Goal: Book appointment/travel/reservation

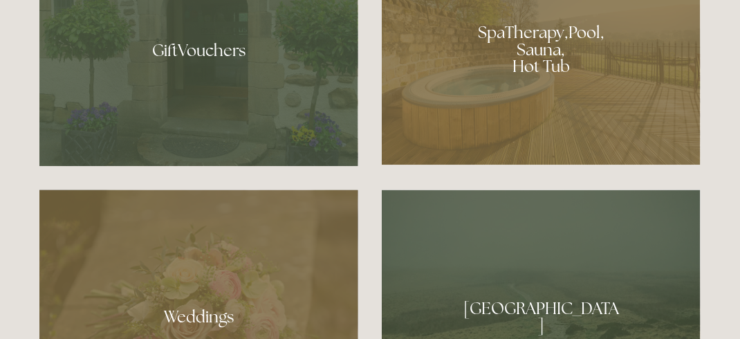
scroll to position [1011, 0]
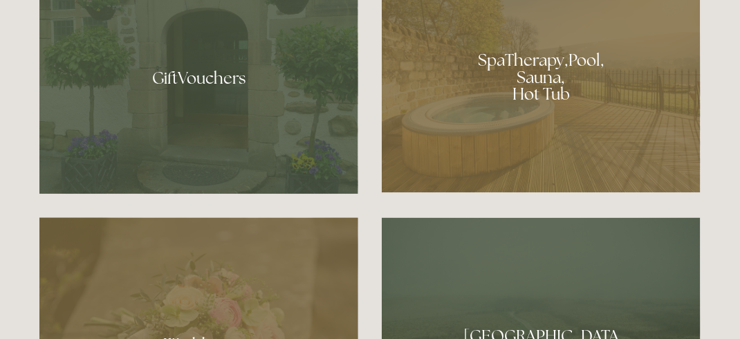
click at [510, 113] on div at bounding box center [541, 72] width 319 height 240
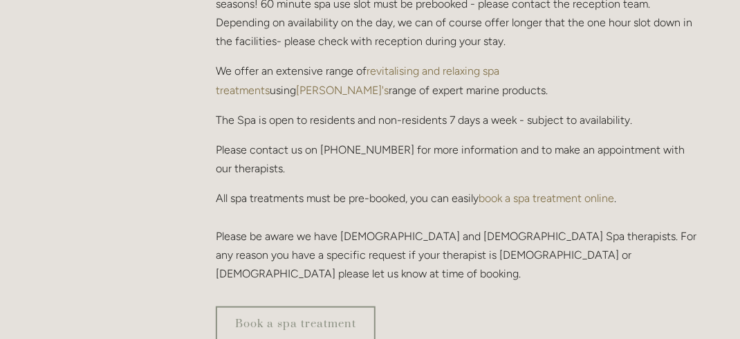
scroll to position [461, 0]
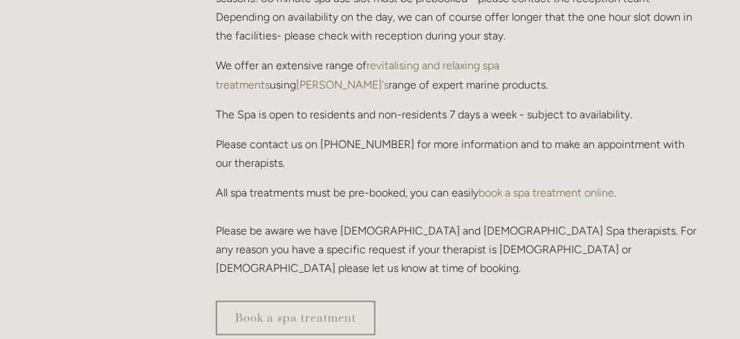
click at [636, 184] on p "All spa treatments must be pre-booked, you can easily book a spa treatment onli…" at bounding box center [458, 230] width 485 height 94
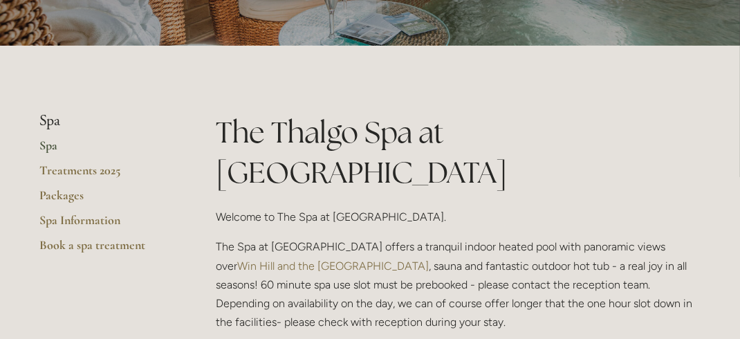
scroll to position [147, 0]
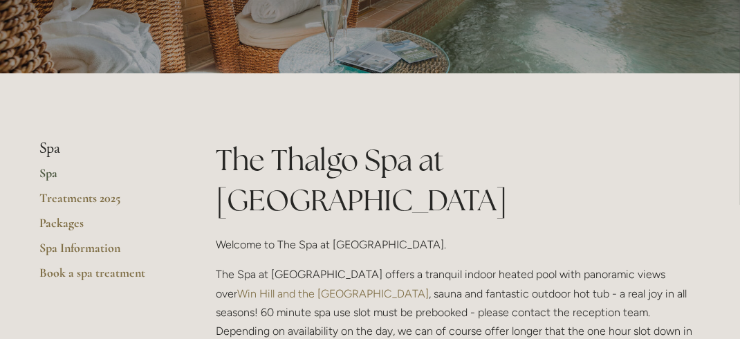
click at [78, 201] on link "Treatments 2025" at bounding box center [105, 202] width 132 height 25
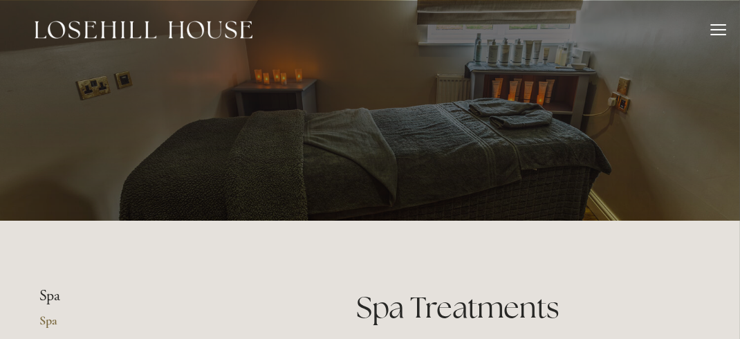
click at [78, 201] on div at bounding box center [369, 145] width 661 height 291
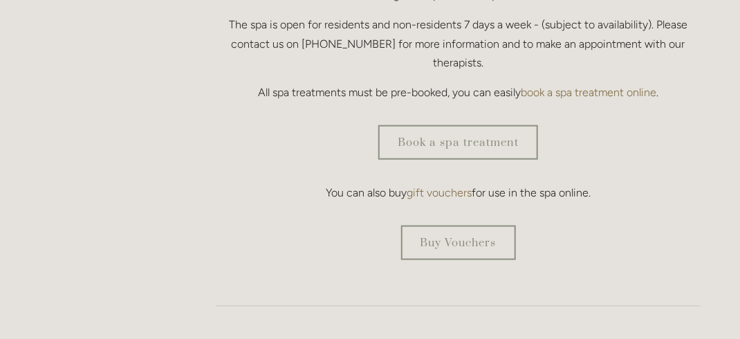
scroll to position [452, 0]
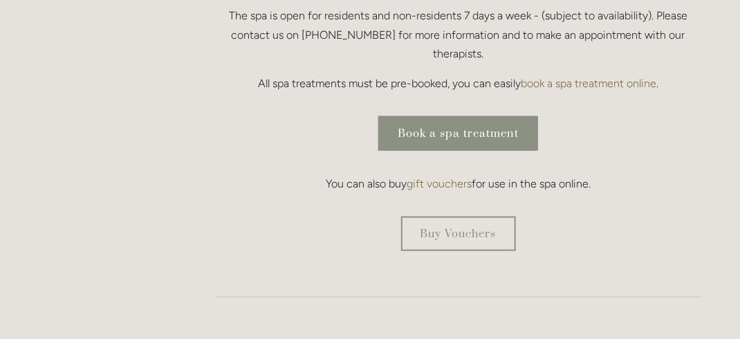
click at [407, 116] on link "Book a spa treatment" at bounding box center [458, 133] width 160 height 35
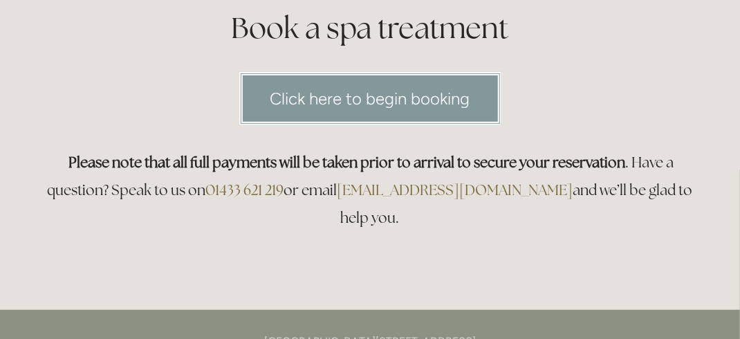
scroll to position [127, 0]
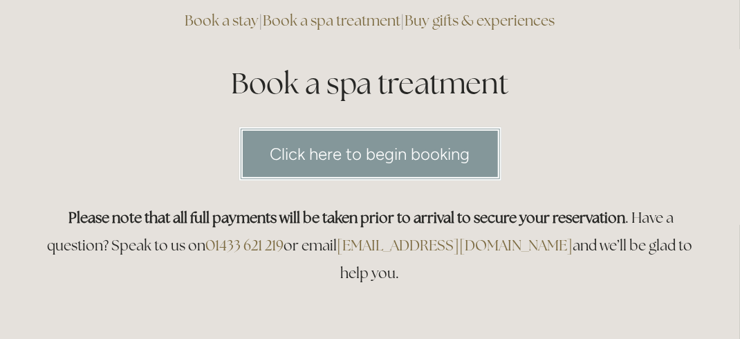
click at [355, 143] on link "Click here to begin booking" at bounding box center [370, 153] width 262 height 53
click at [448, 19] on link "Buy gifts & experiences" at bounding box center [480, 20] width 150 height 19
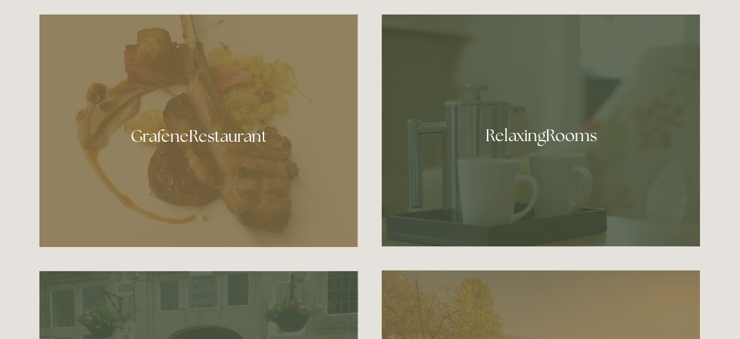
scroll to position [766, 0]
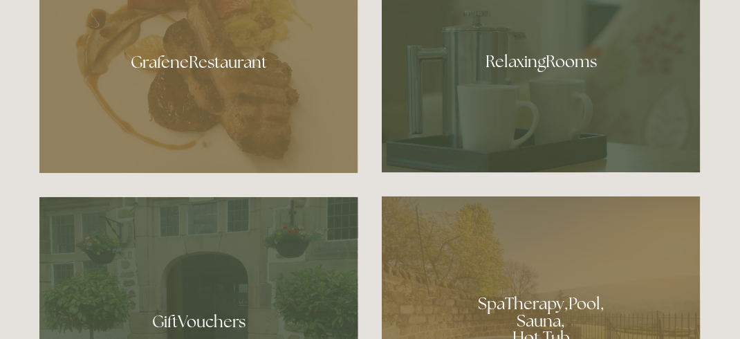
click at [491, 82] on div at bounding box center [541, 57] width 319 height 232
